Goal: Navigation & Orientation: Find specific page/section

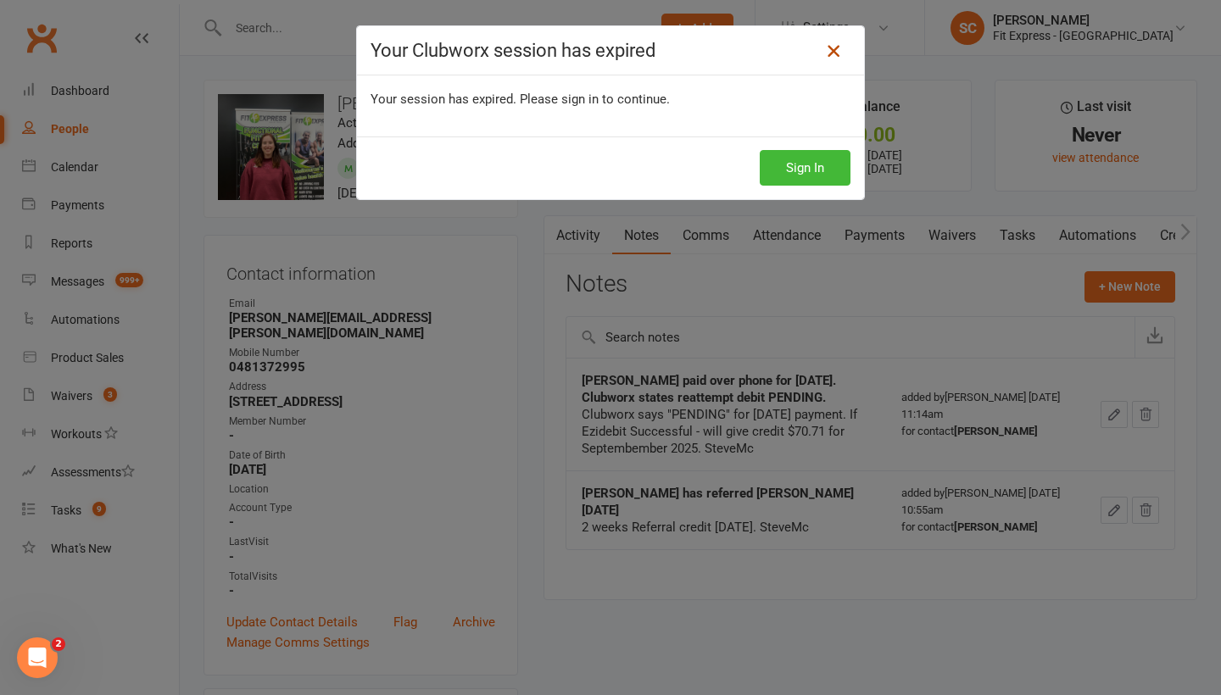
click at [835, 52] on icon at bounding box center [833, 51] width 20 height 20
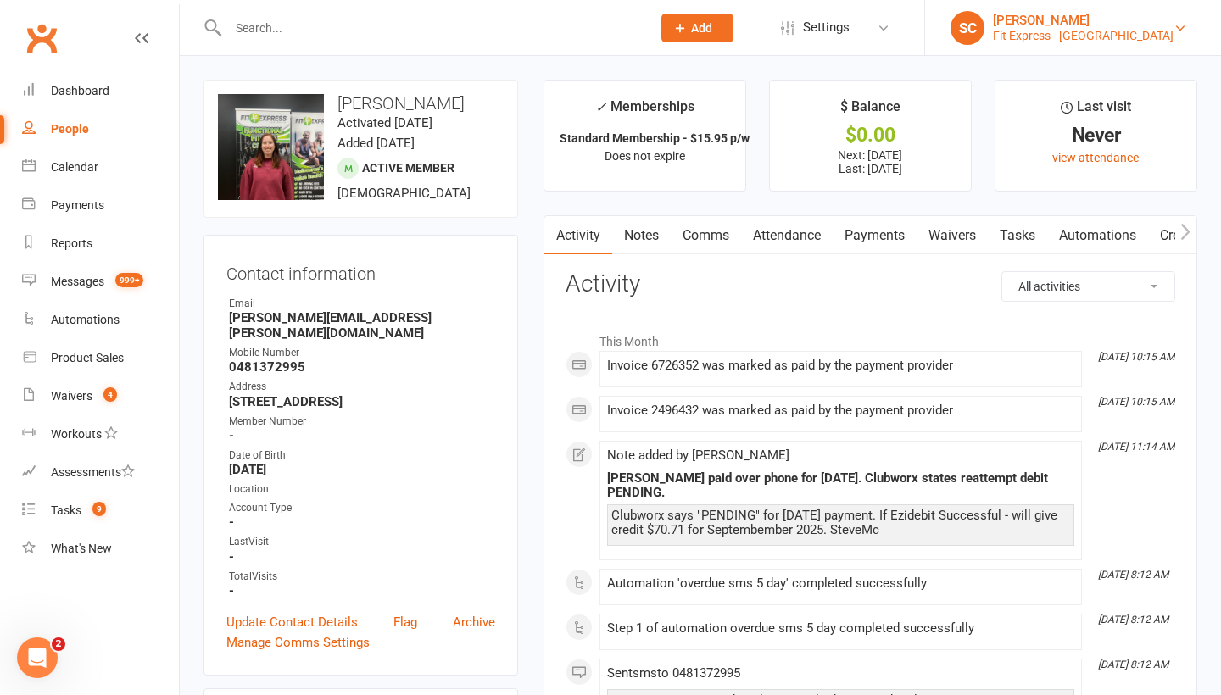
click at [1096, 34] on div "Fit Express - [GEOGRAPHIC_DATA]" at bounding box center [1083, 35] width 181 height 15
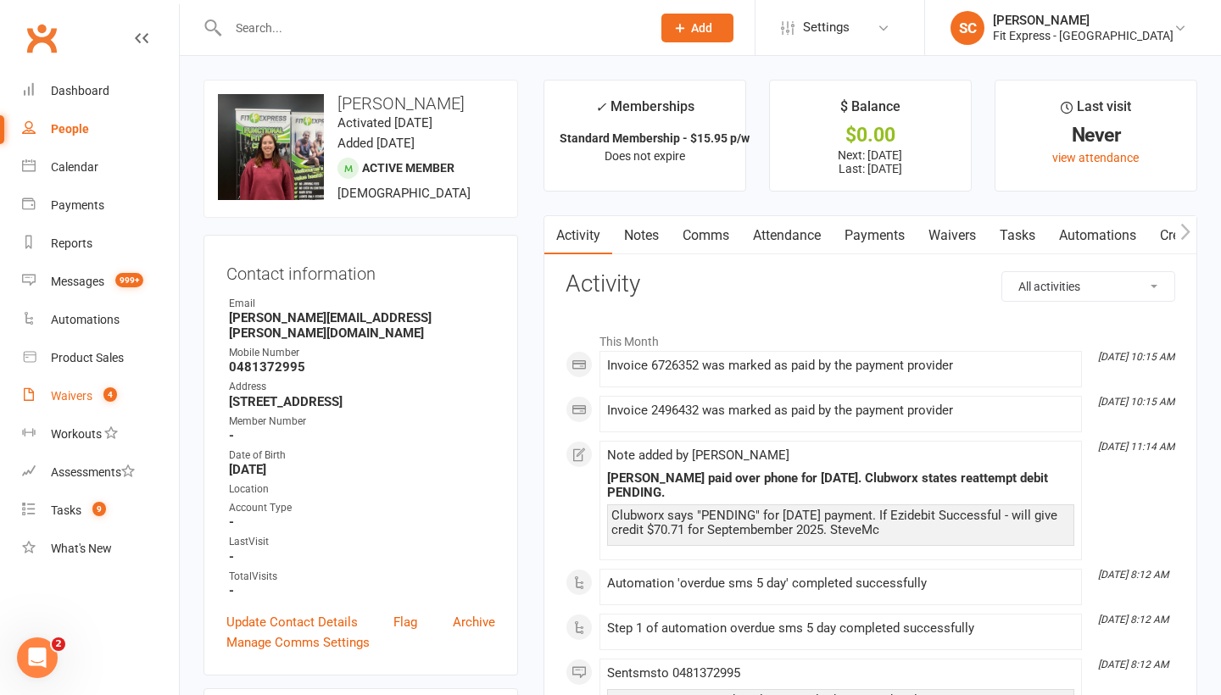
click at [75, 392] on div "Waivers" at bounding box center [72, 396] width 42 height 14
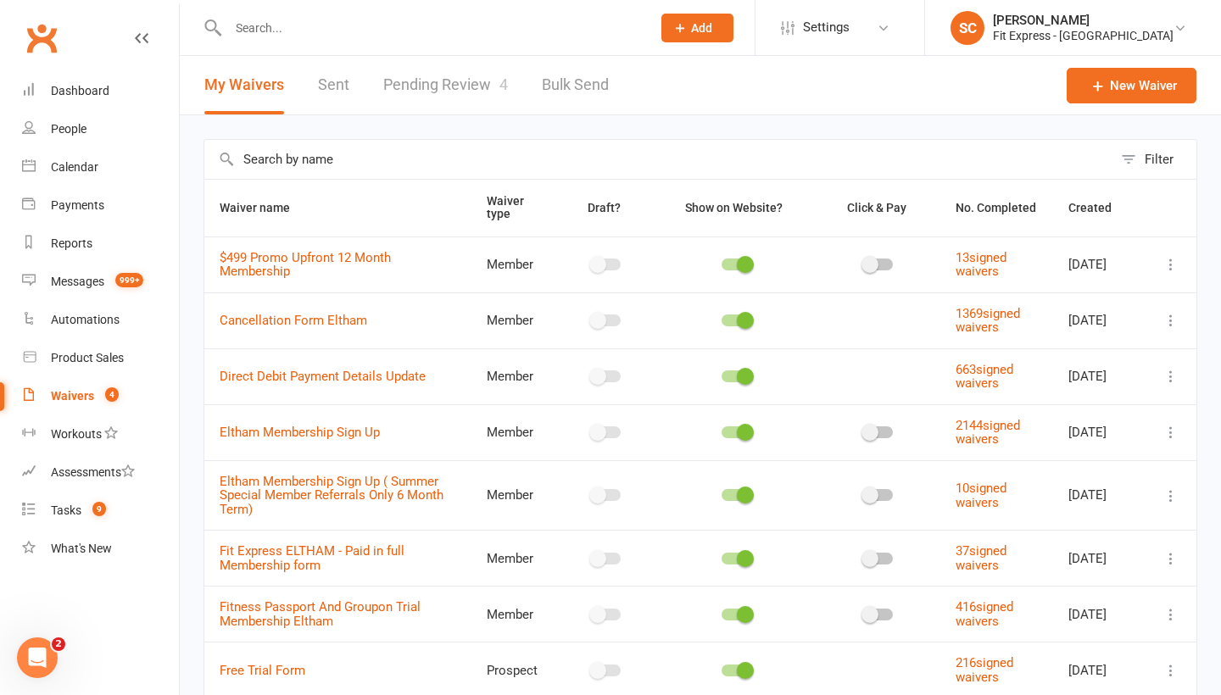
click at [456, 80] on link "Pending Review 4" at bounding box center [445, 85] width 125 height 59
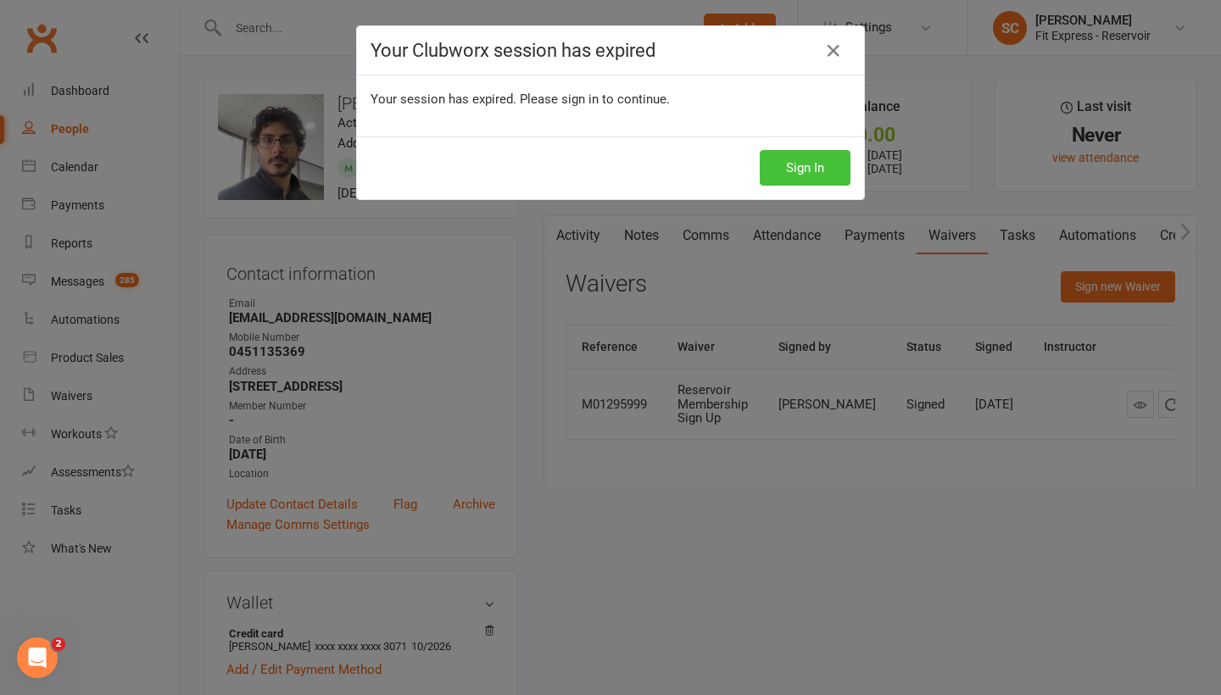
click at [816, 173] on button "Sign In" at bounding box center [805, 168] width 91 height 36
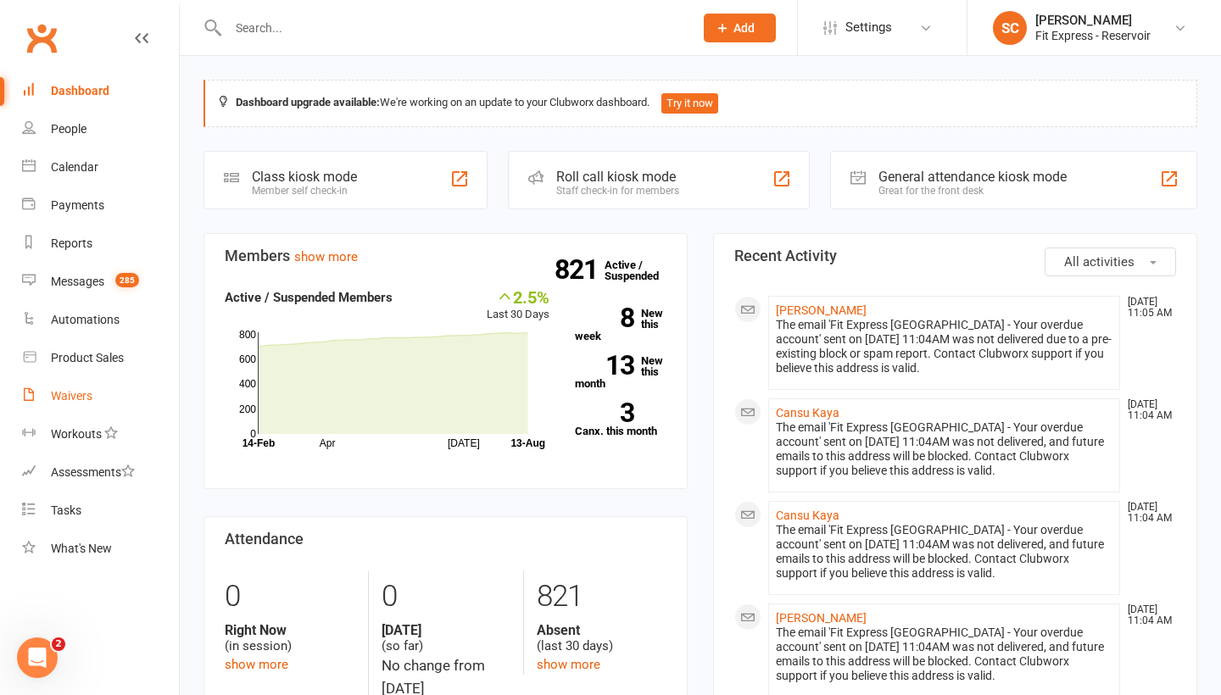
click at [81, 405] on link "Waivers" at bounding box center [100, 396] width 157 height 38
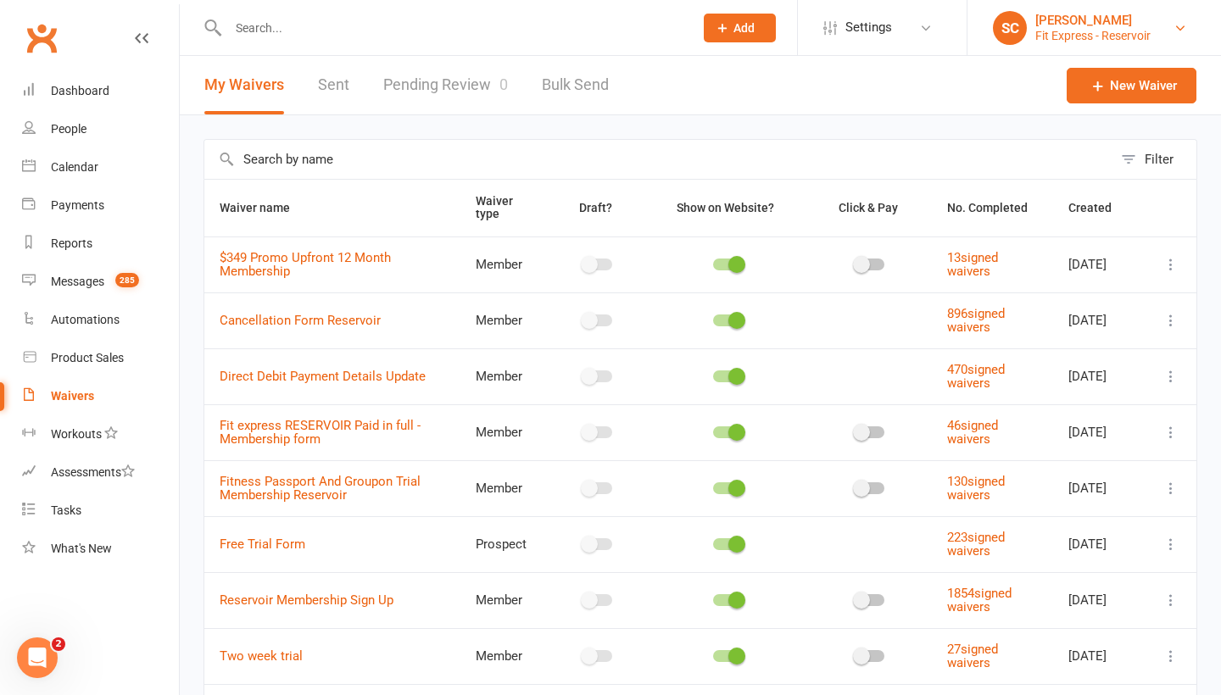
click at [1077, 31] on div "Fit Express - Reservoir" at bounding box center [1092, 35] width 115 height 15
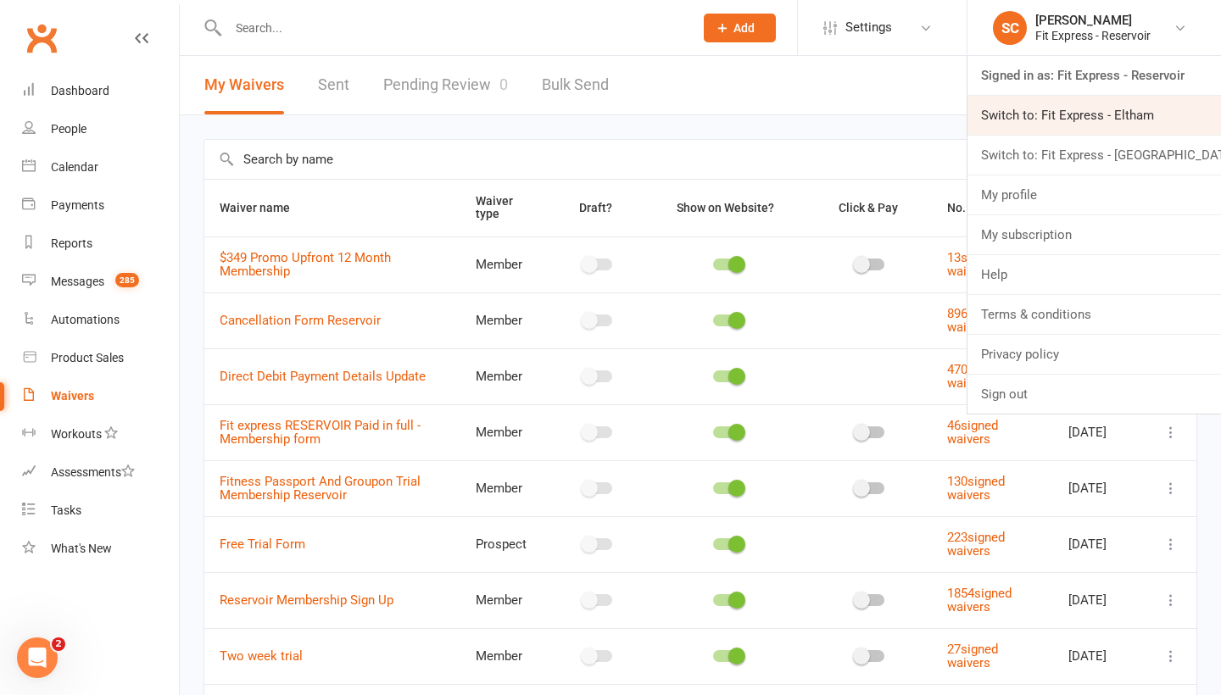
click at [1011, 119] on link "Switch to: Fit Express - Eltham" at bounding box center [1094, 115] width 254 height 39
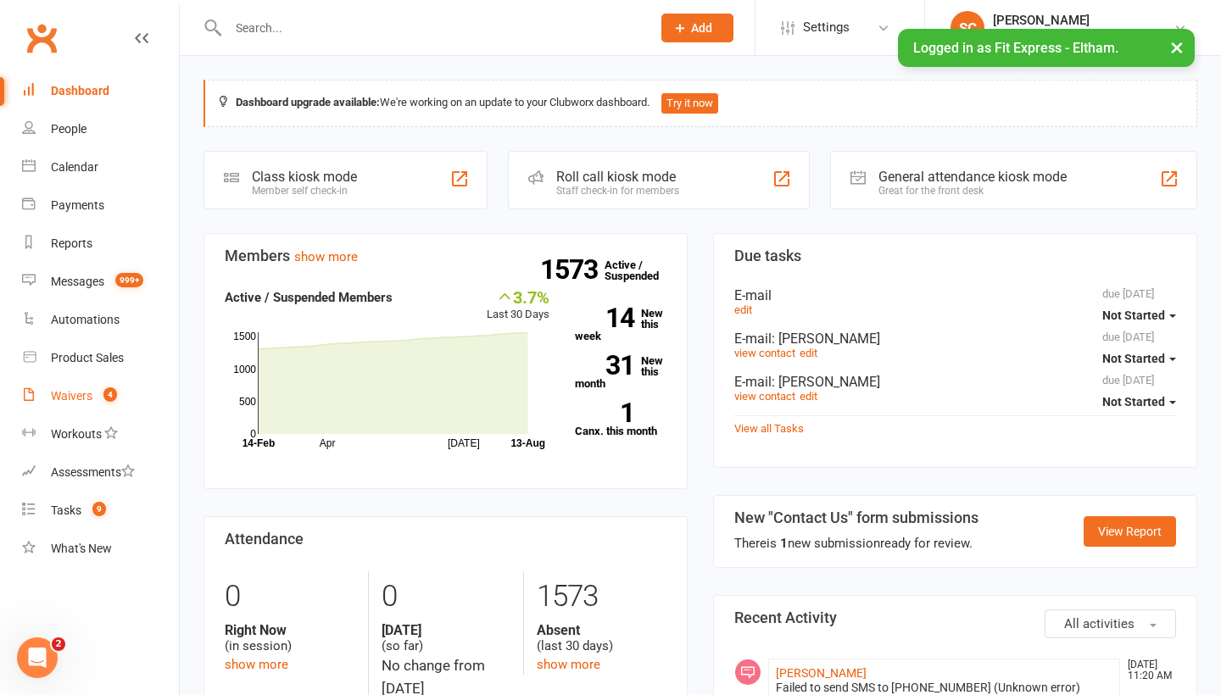
click at [60, 389] on div "Waivers" at bounding box center [72, 396] width 42 height 14
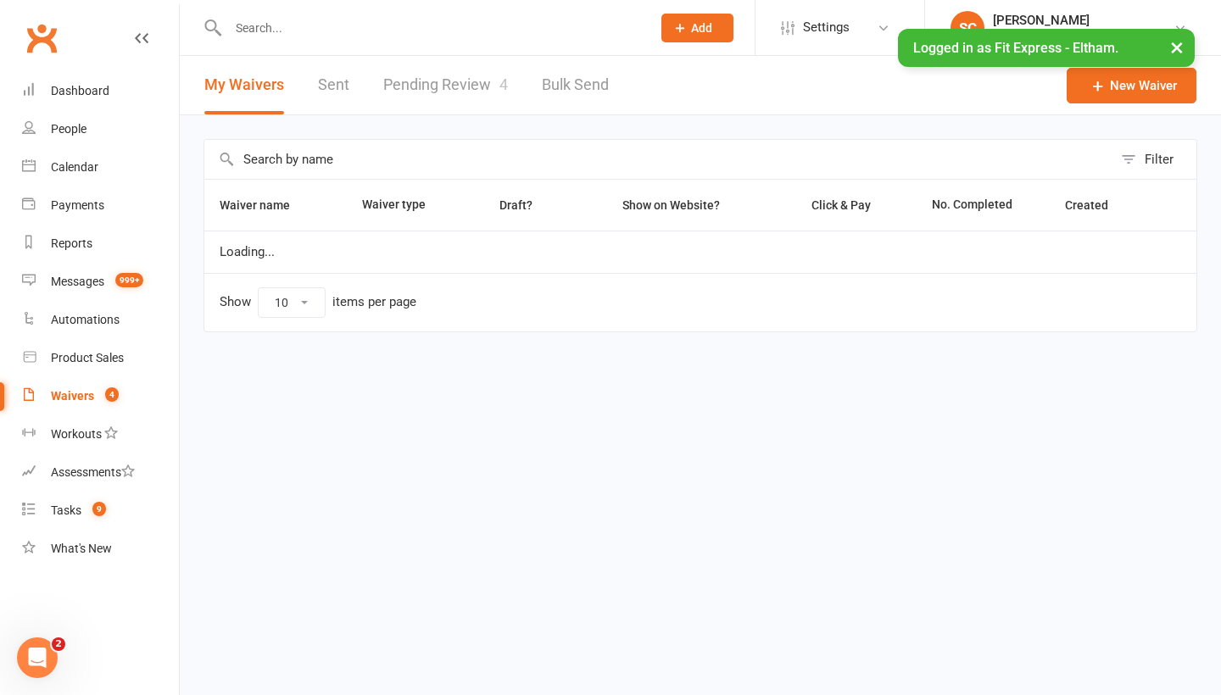
click at [426, 82] on link "Pending Review 4" at bounding box center [445, 85] width 125 height 59
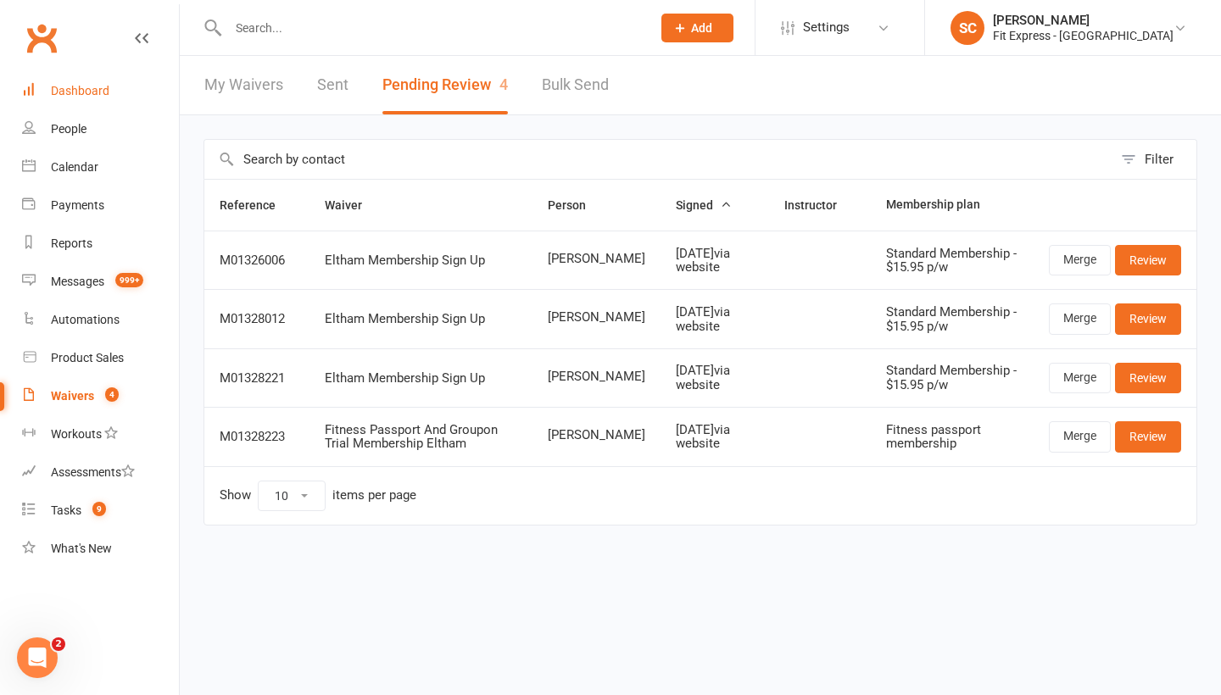
click at [82, 89] on div "Dashboard" at bounding box center [80, 91] width 59 height 14
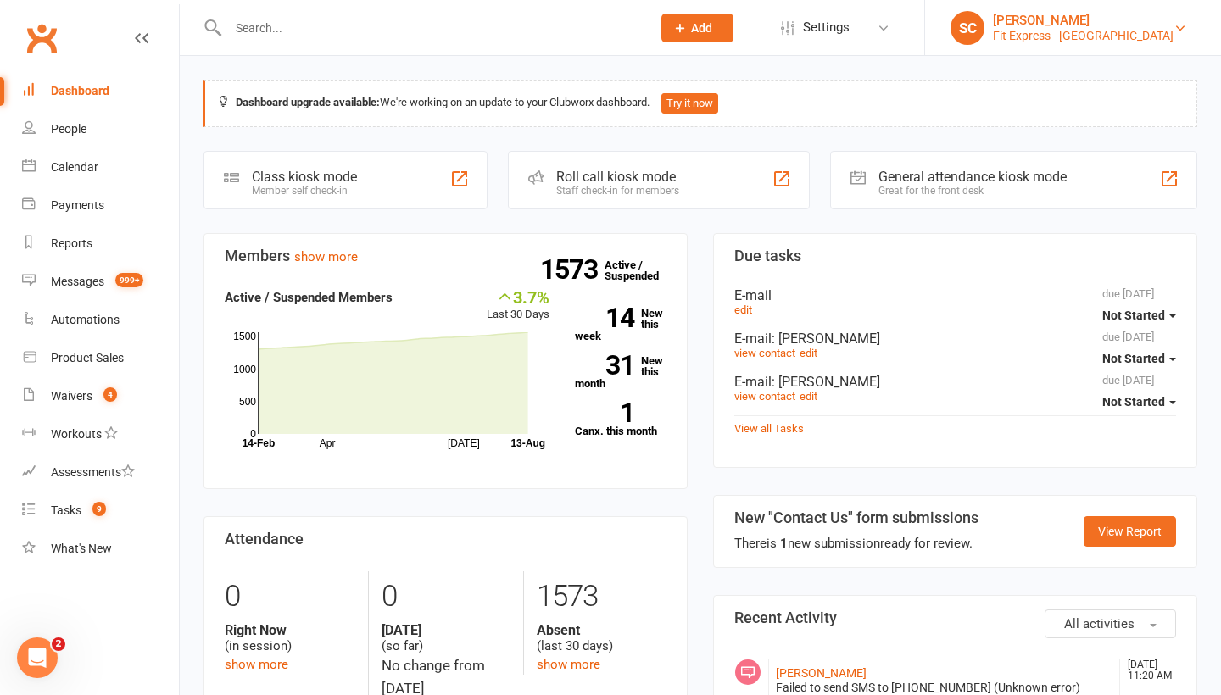
click at [1083, 25] on div "[PERSON_NAME]" at bounding box center [1083, 20] width 181 height 15
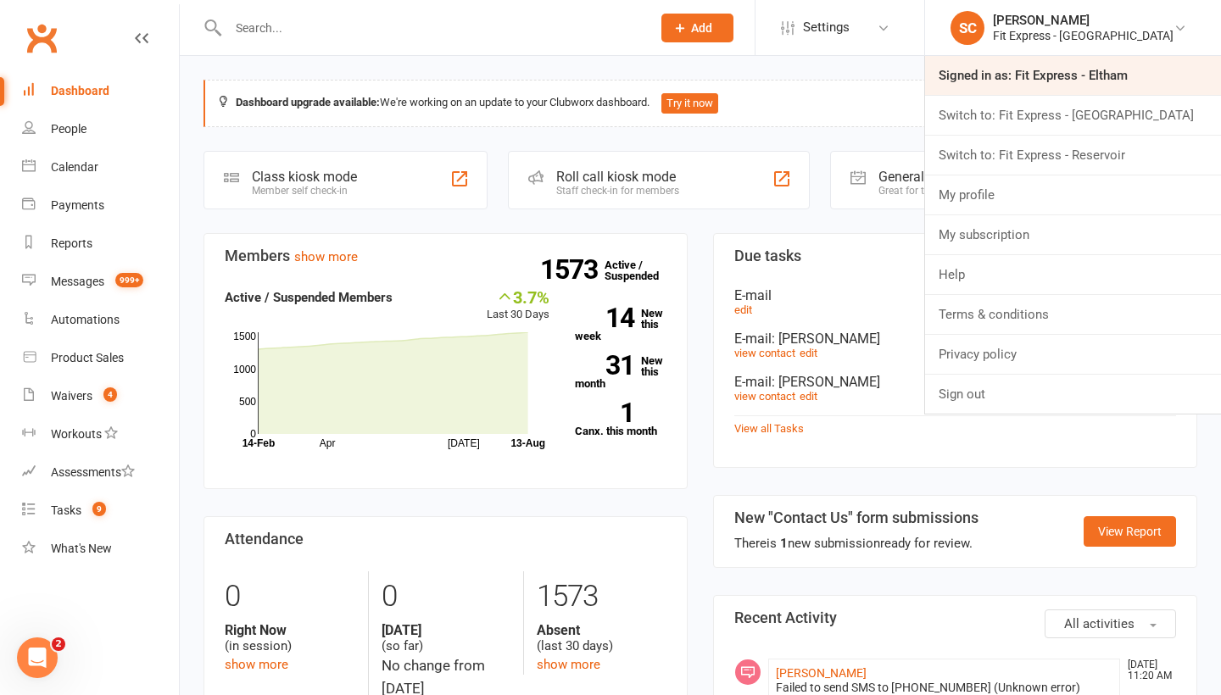
click at [1032, 73] on link "Signed in as: Fit Express - Eltham" at bounding box center [1073, 75] width 296 height 39
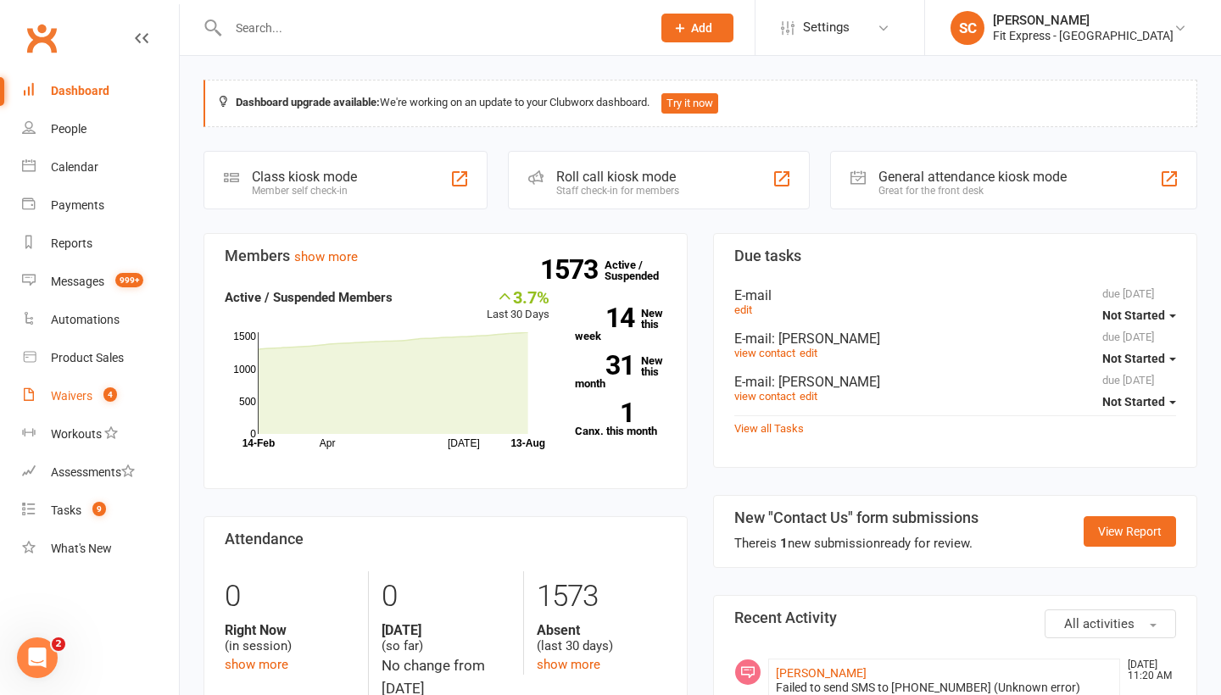
click at [76, 389] on div "Waivers" at bounding box center [72, 396] width 42 height 14
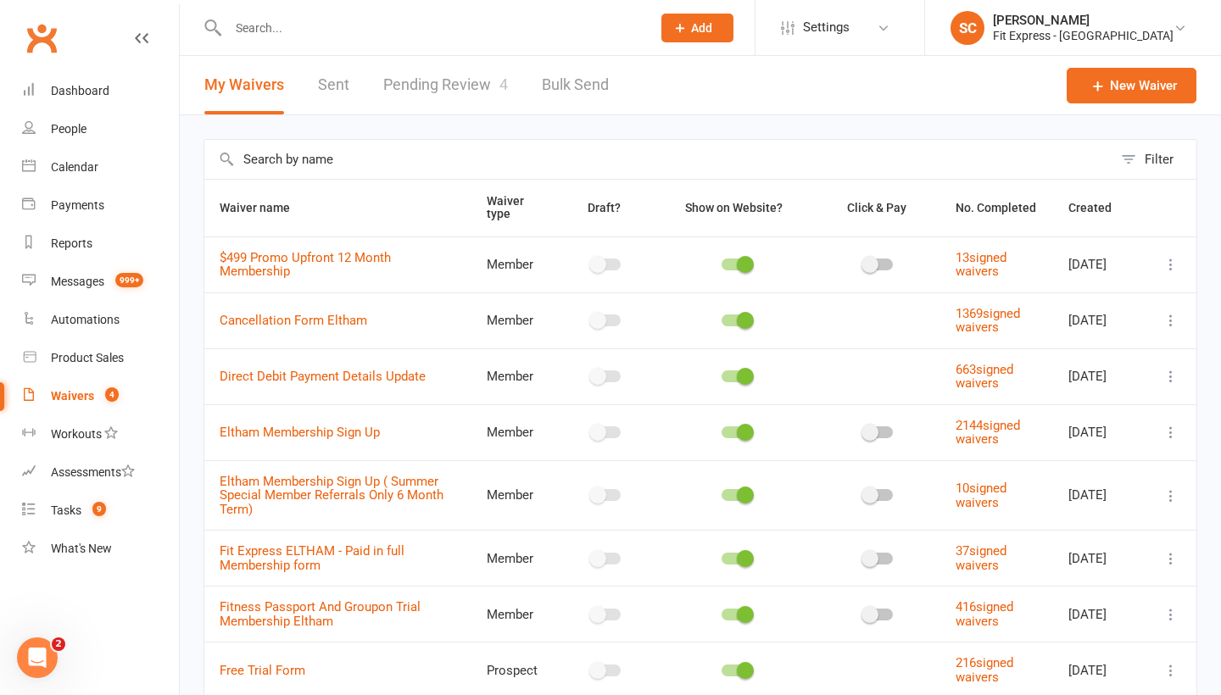
click at [460, 79] on link "Pending Review 4" at bounding box center [445, 85] width 125 height 59
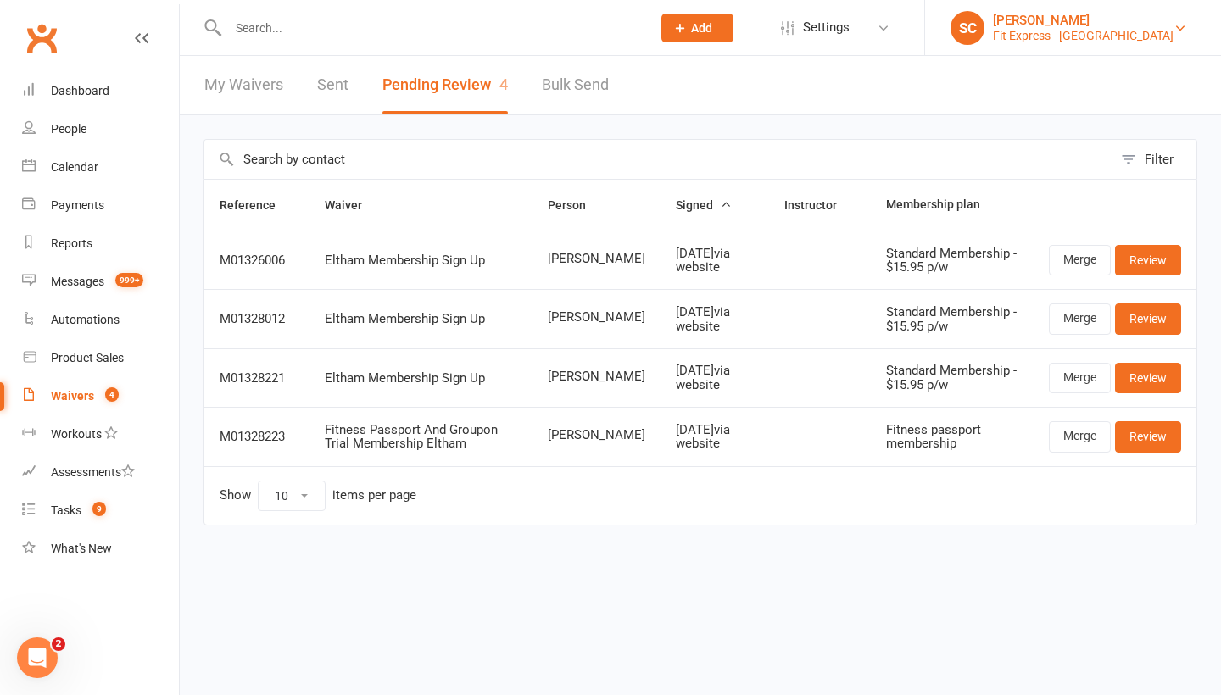
click at [1116, 30] on div "Fit Express - Eltham" at bounding box center [1083, 35] width 181 height 15
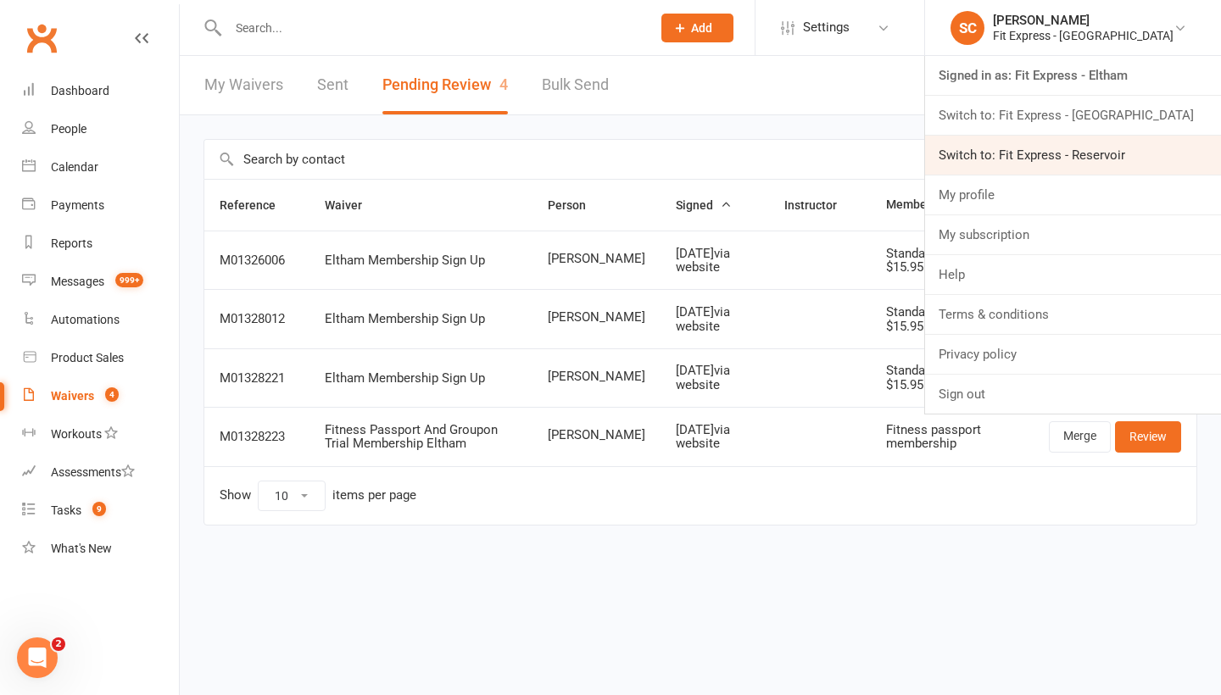
click at [1089, 145] on link "Switch to: Fit Express - Reservoir" at bounding box center [1073, 155] width 296 height 39
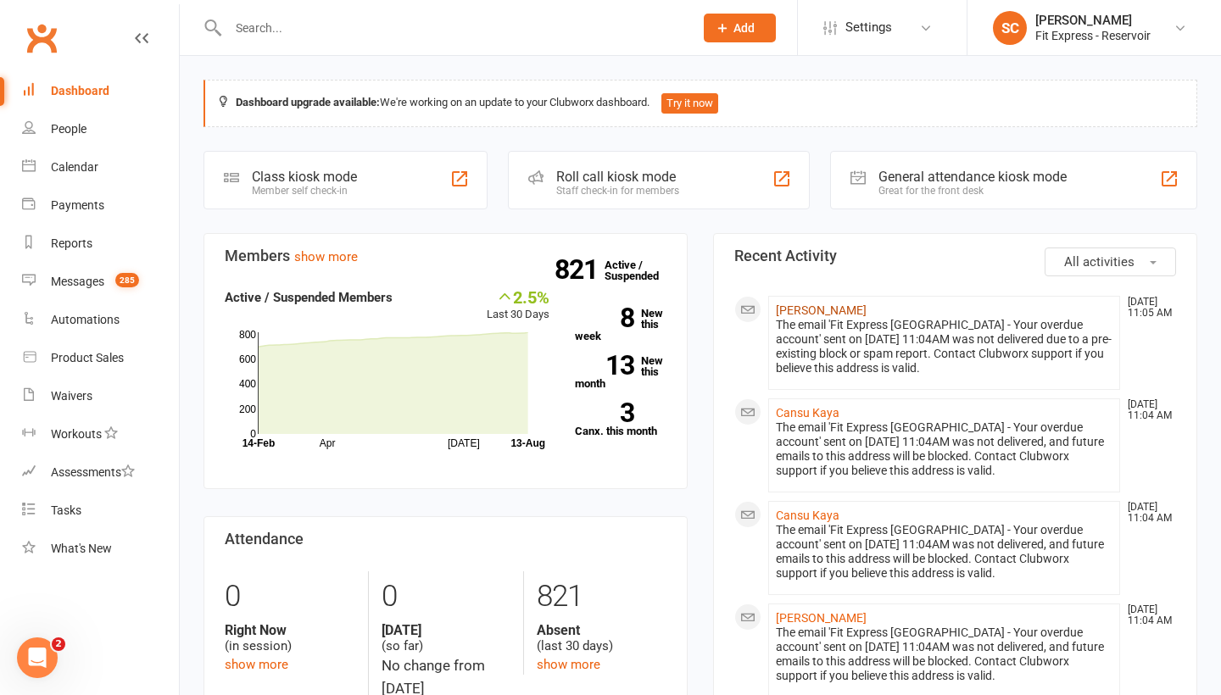
click at [788, 310] on link "[PERSON_NAME]" at bounding box center [821, 311] width 91 height 14
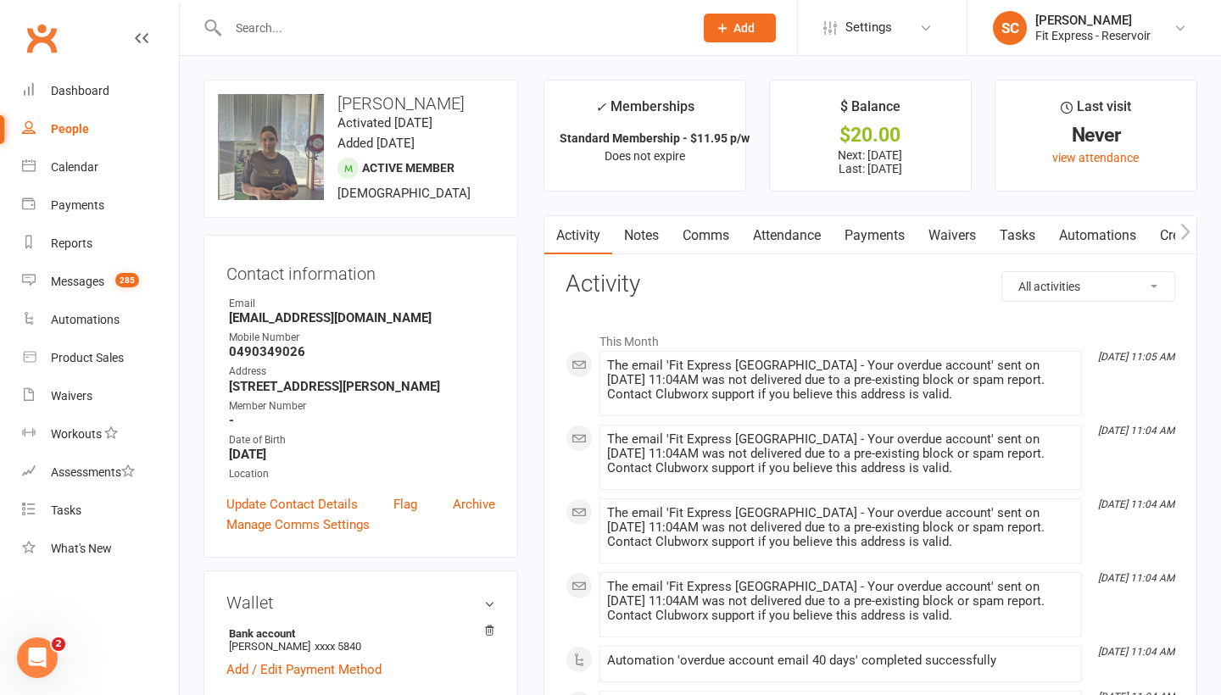
click at [902, 231] on link "Payments" at bounding box center [875, 235] width 84 height 39
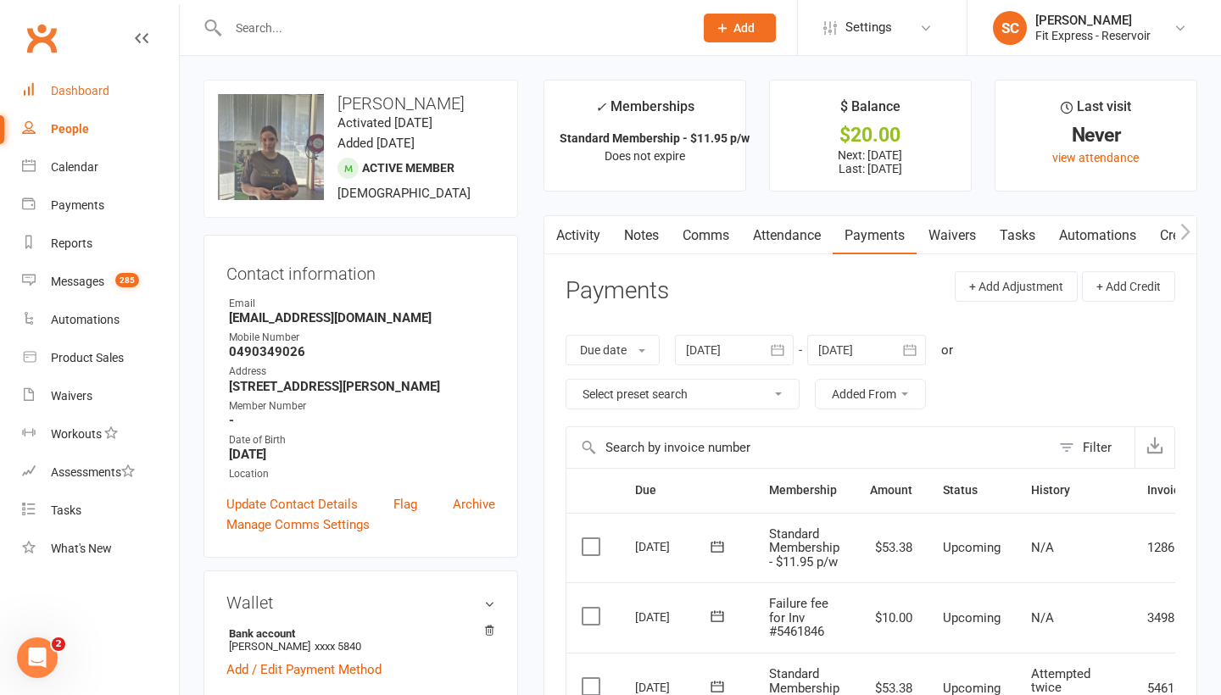
click at [57, 97] on div "Dashboard" at bounding box center [80, 91] width 59 height 14
